Goal: Information Seeking & Learning: Learn about a topic

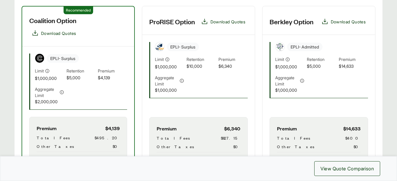
scroll to position [362, 0]
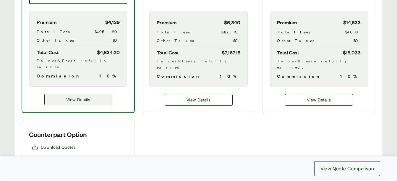
click at [74, 96] on span "View Details" at bounding box center [78, 99] width 24 height 6
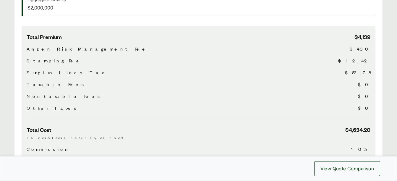
scroll to position [206, 0]
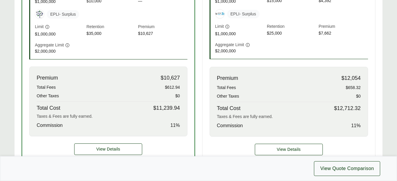
scroll to position [277, 0]
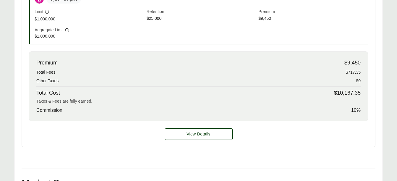
scroll to position [220, 0]
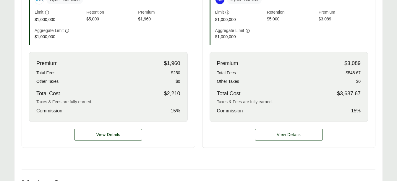
scroll to position [219, 0]
